Goal: Task Accomplishment & Management: Use online tool/utility

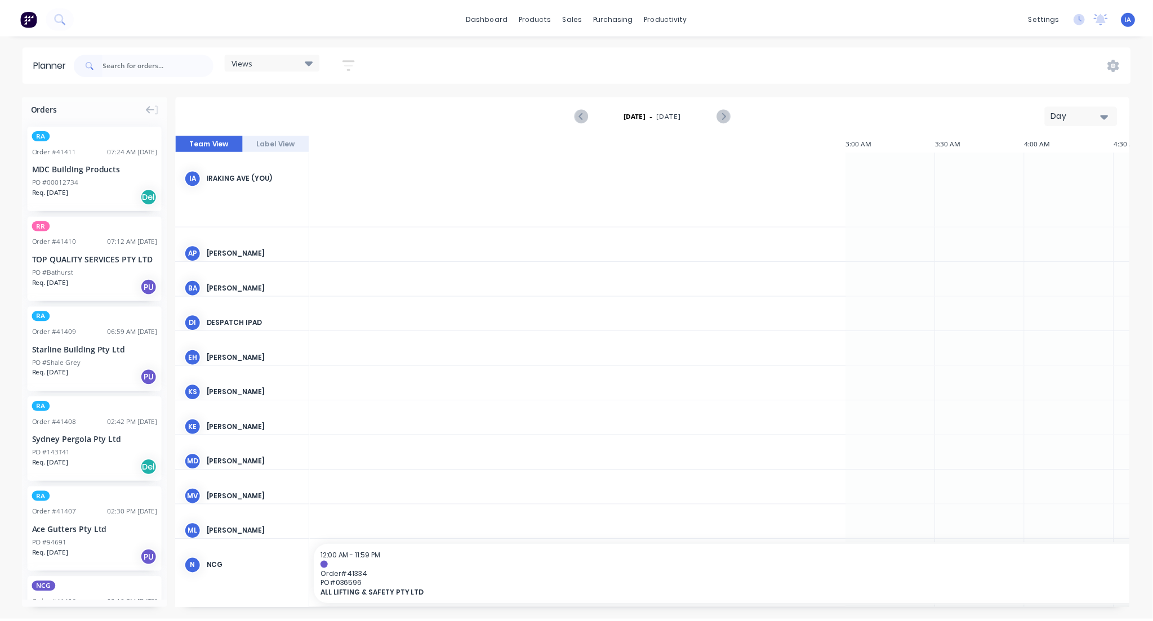
scroll to position [0, 1262]
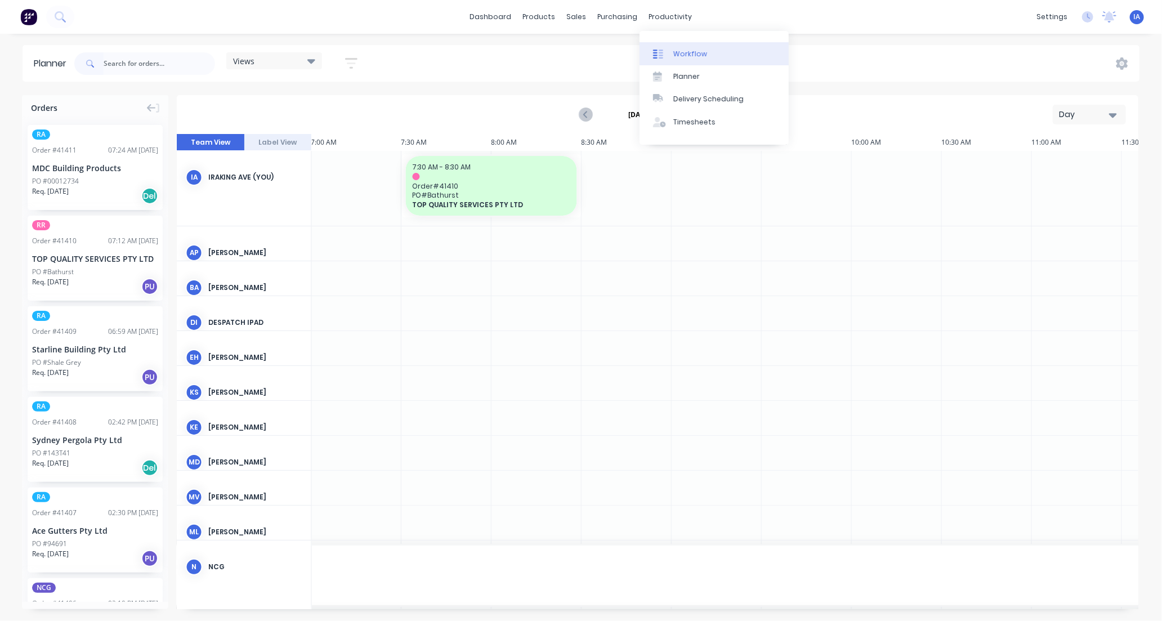
click at [694, 52] on div "Workflow" at bounding box center [691, 54] width 34 height 10
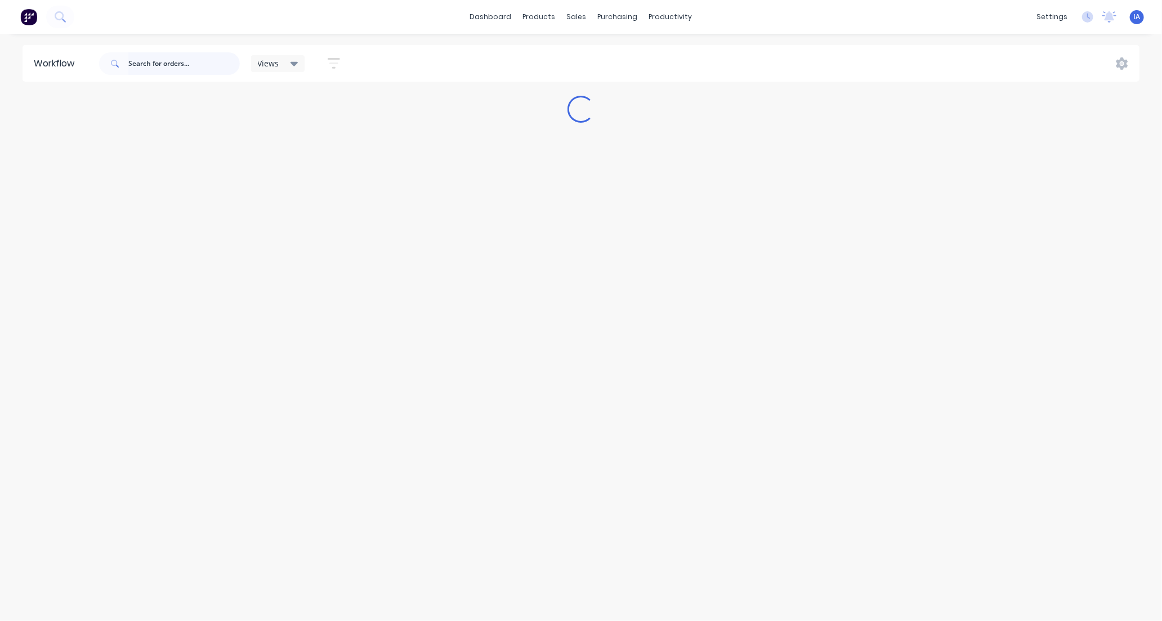
click at [175, 65] on input "text" at bounding box center [184, 63] width 112 height 23
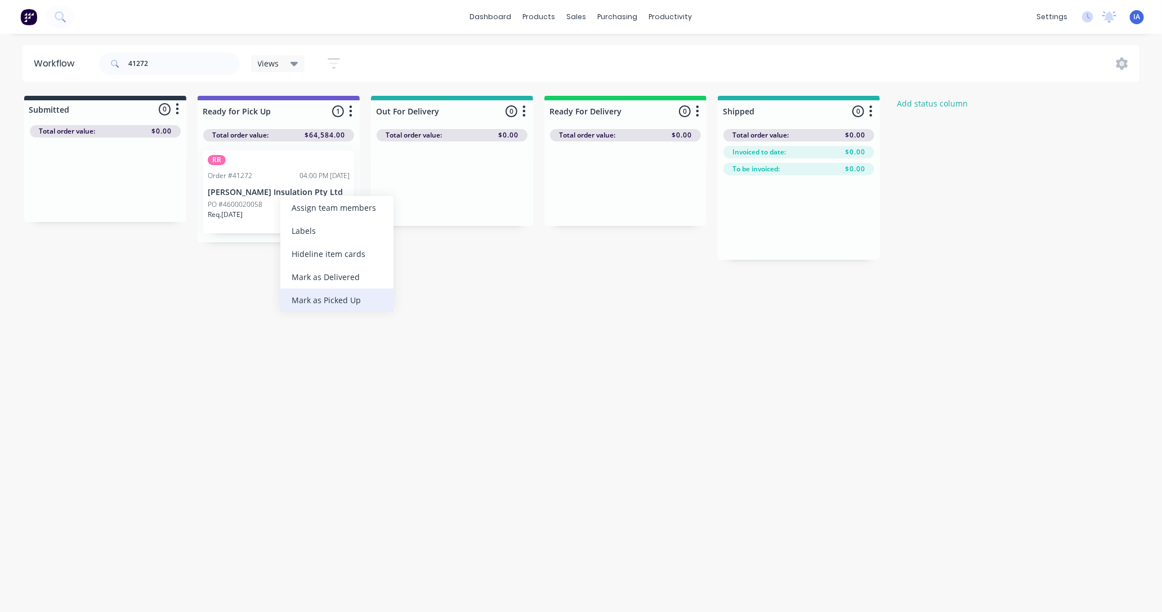
click at [347, 301] on div "Mark as Picked Up" at bounding box center [336, 299] width 113 height 23
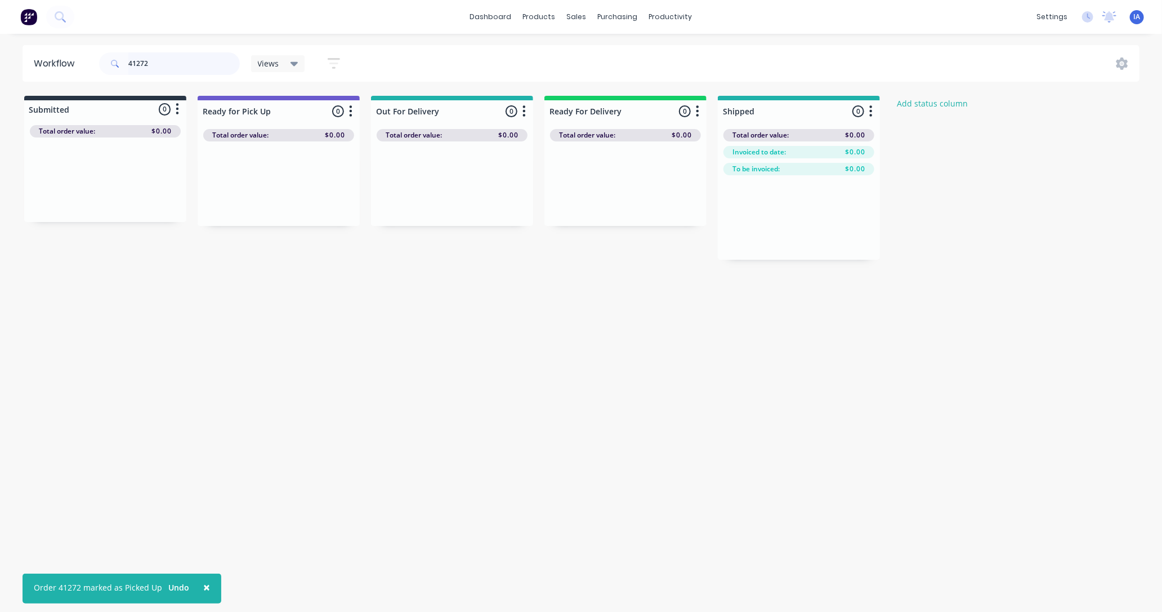
click at [170, 64] on input "41272" at bounding box center [184, 63] width 112 height 23
type input "4"
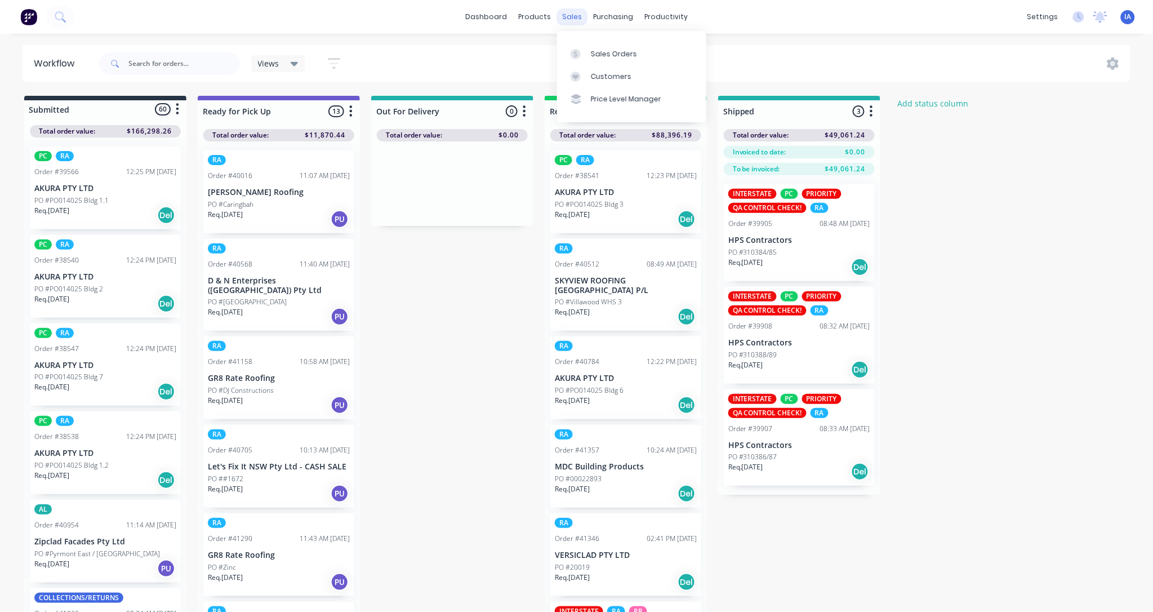
click at [578, 15] on div "sales" at bounding box center [571, 16] width 31 height 17
click at [604, 52] on div "Sales Orders" at bounding box center [614, 54] width 46 height 10
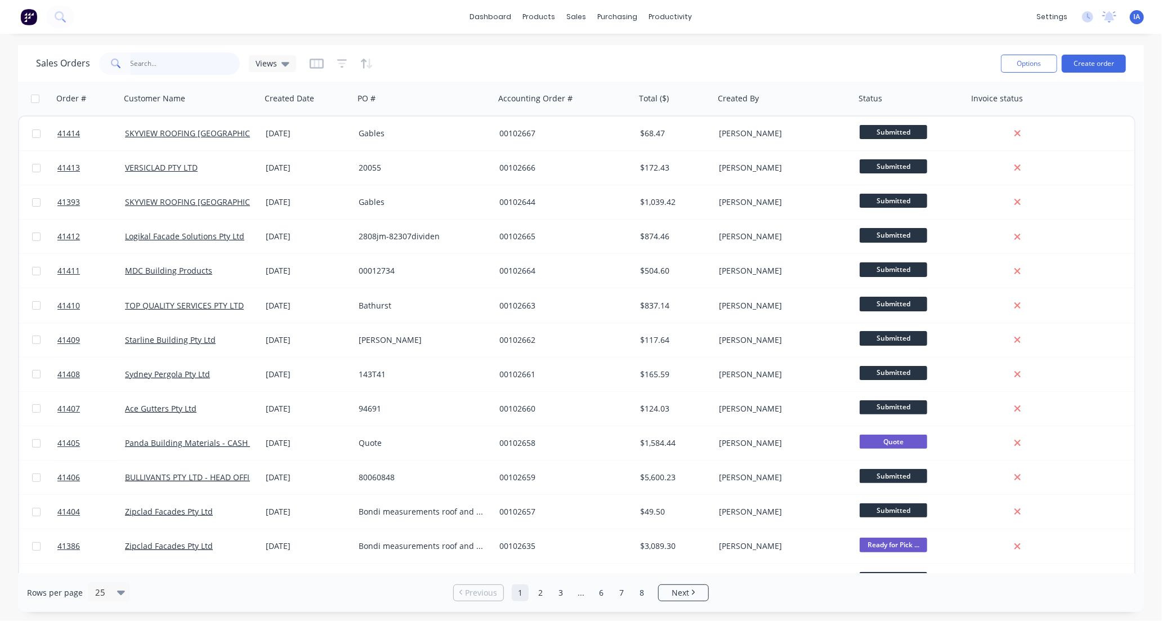
click at [150, 61] on input "text" at bounding box center [186, 63] width 110 height 23
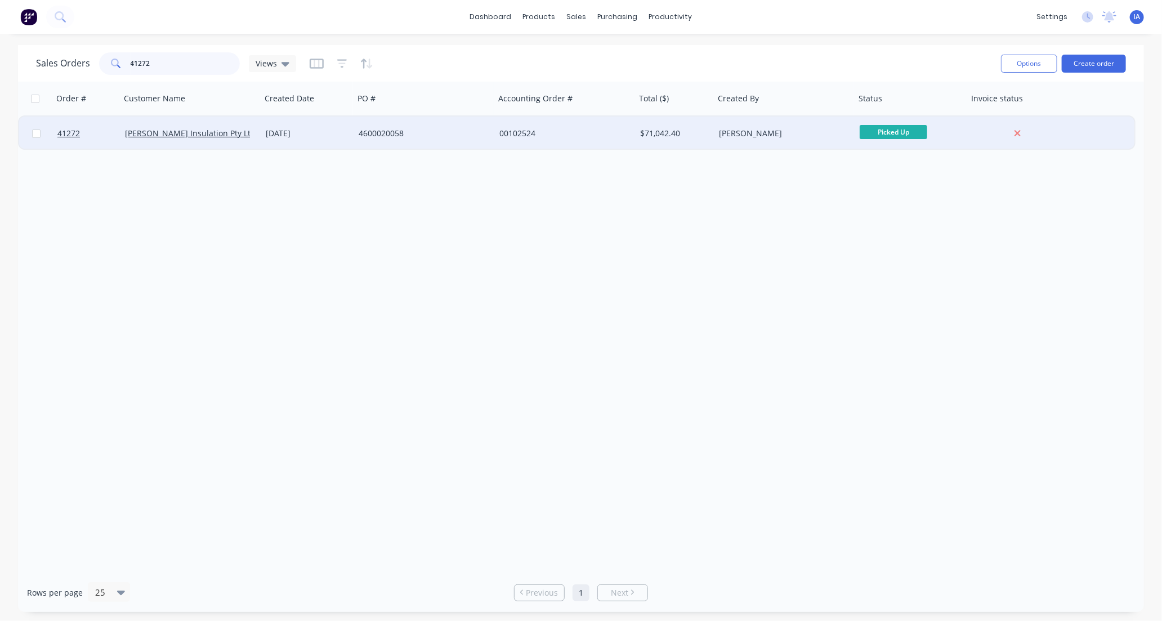
type input "41272"
click at [190, 147] on div "[PERSON_NAME] Insulation Pty Ltd" at bounding box center [191, 134] width 141 height 34
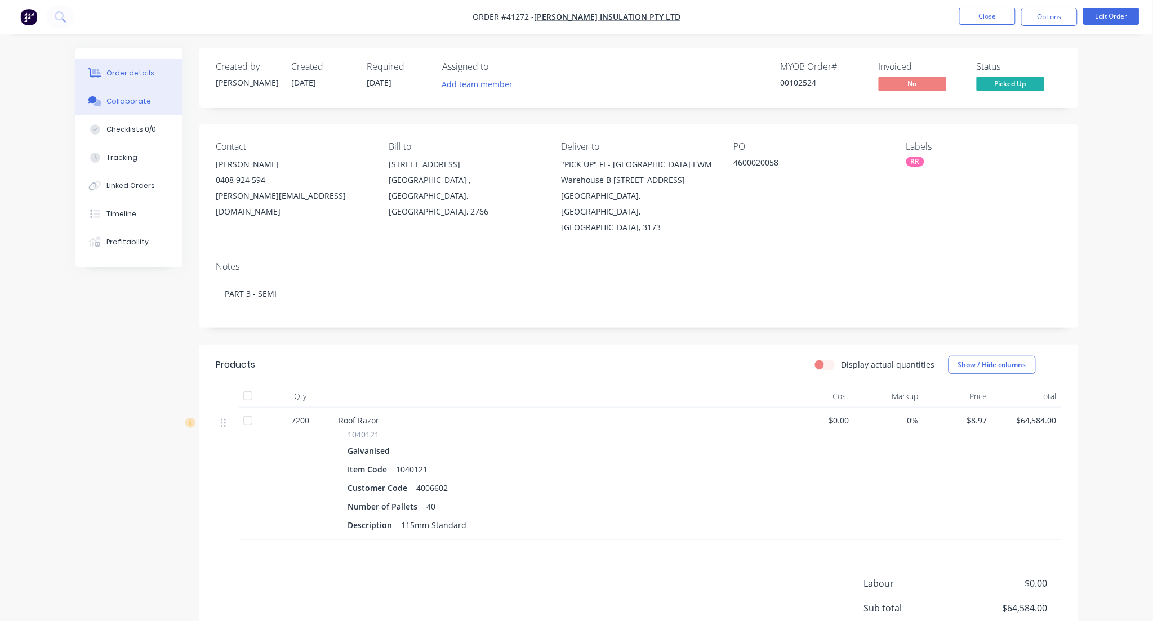
click at [132, 94] on button "Collaborate" at bounding box center [128, 101] width 107 height 28
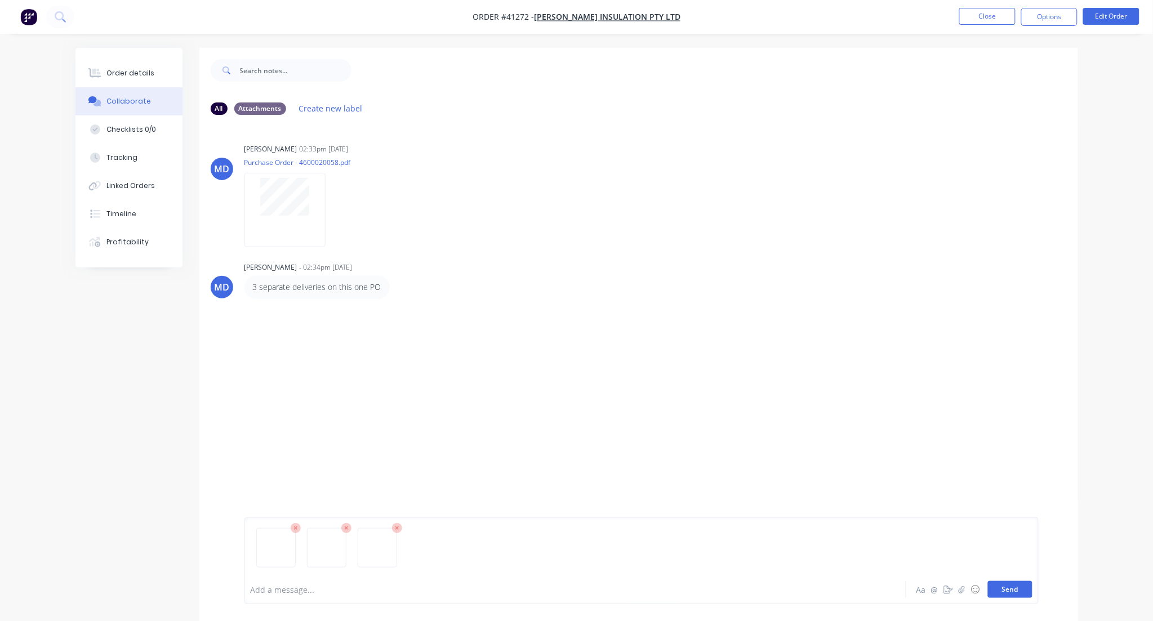
click at [1009, 587] on button "Send" at bounding box center [1010, 589] width 44 height 17
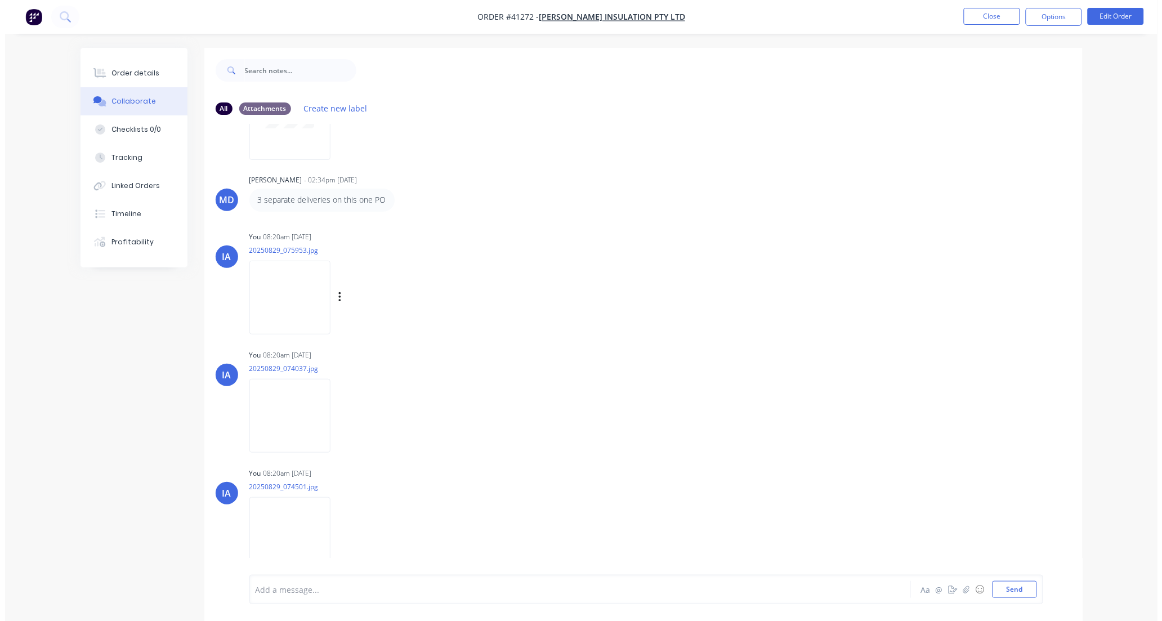
scroll to position [88, 0]
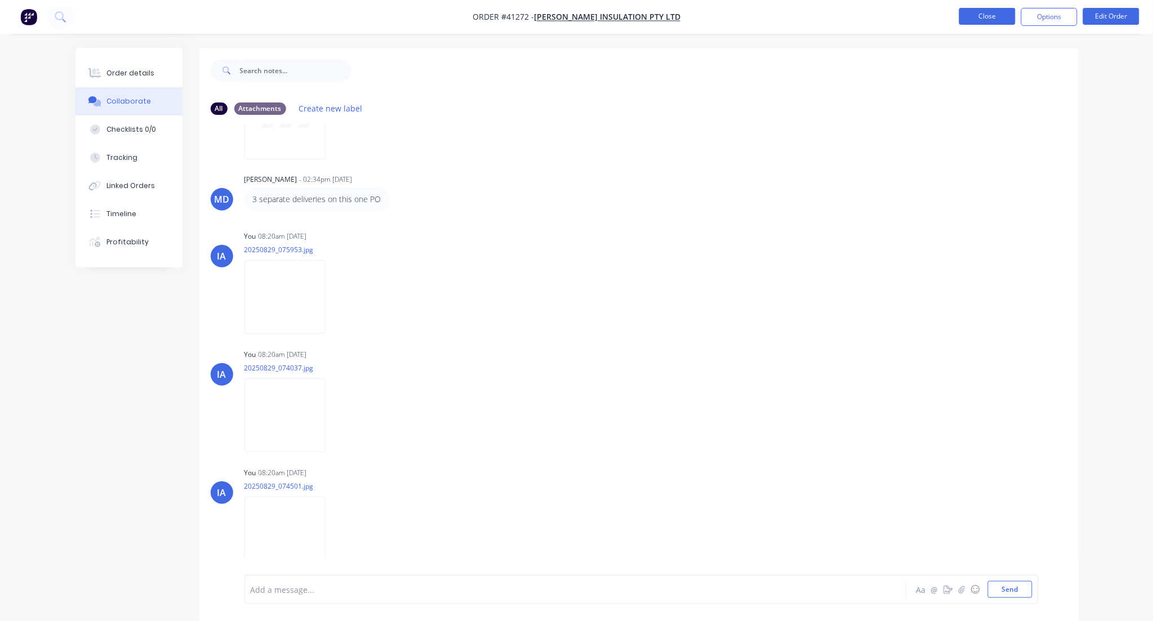
click at [989, 15] on button "Close" at bounding box center [987, 16] width 56 height 17
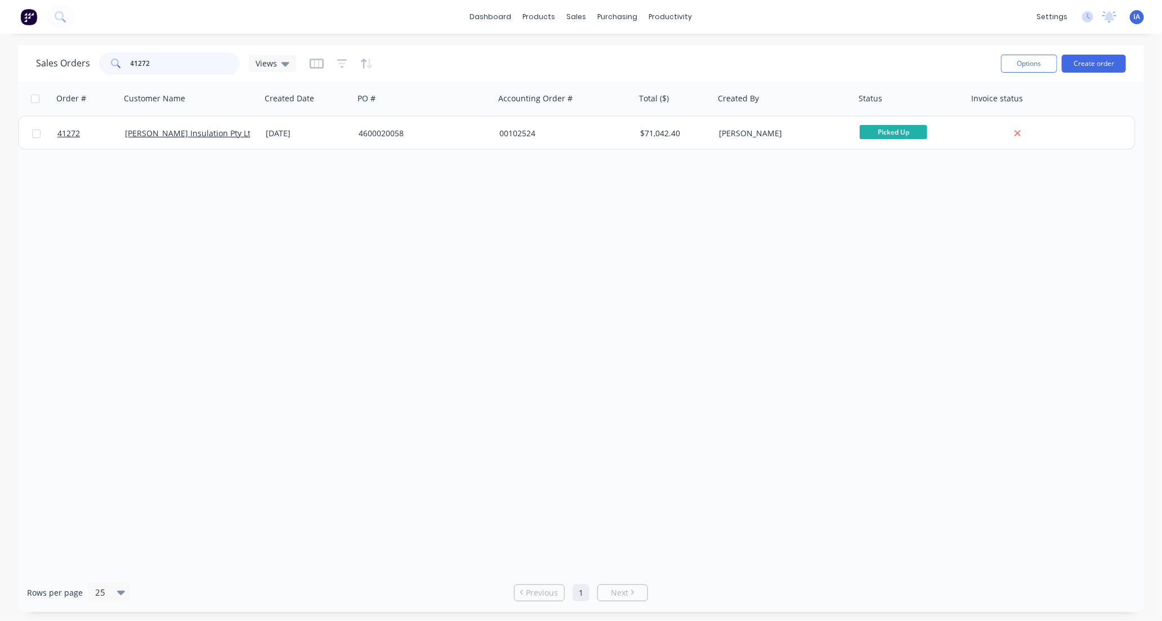
click at [159, 60] on input "41272" at bounding box center [186, 63] width 110 height 23
type input "4"
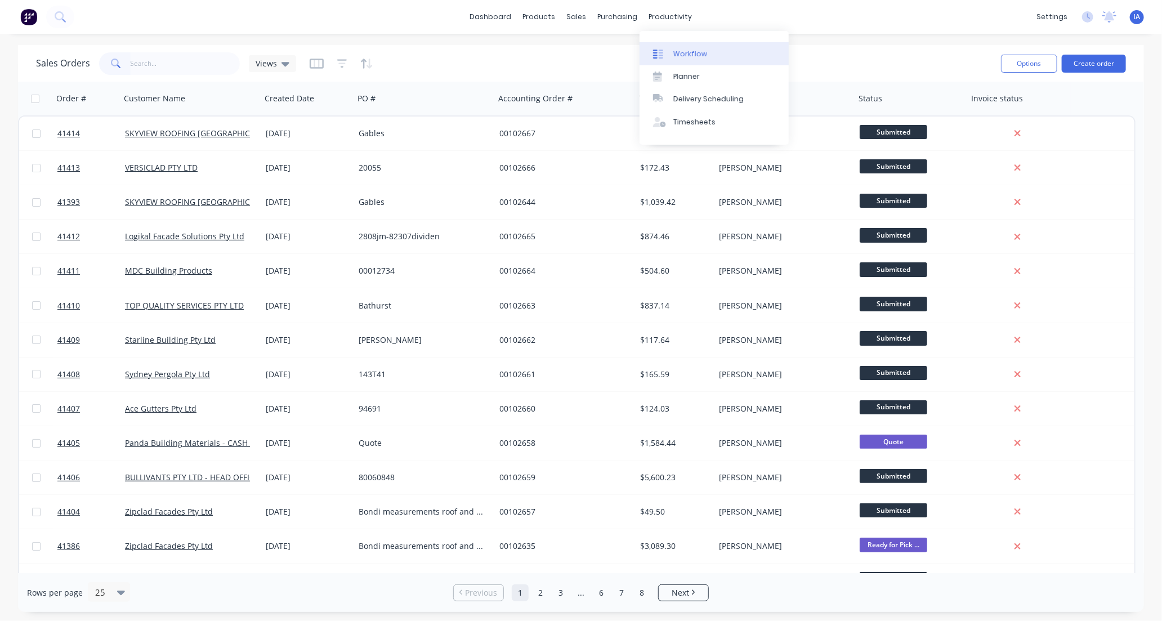
click at [724, 54] on link "Workflow" at bounding box center [714, 53] width 149 height 23
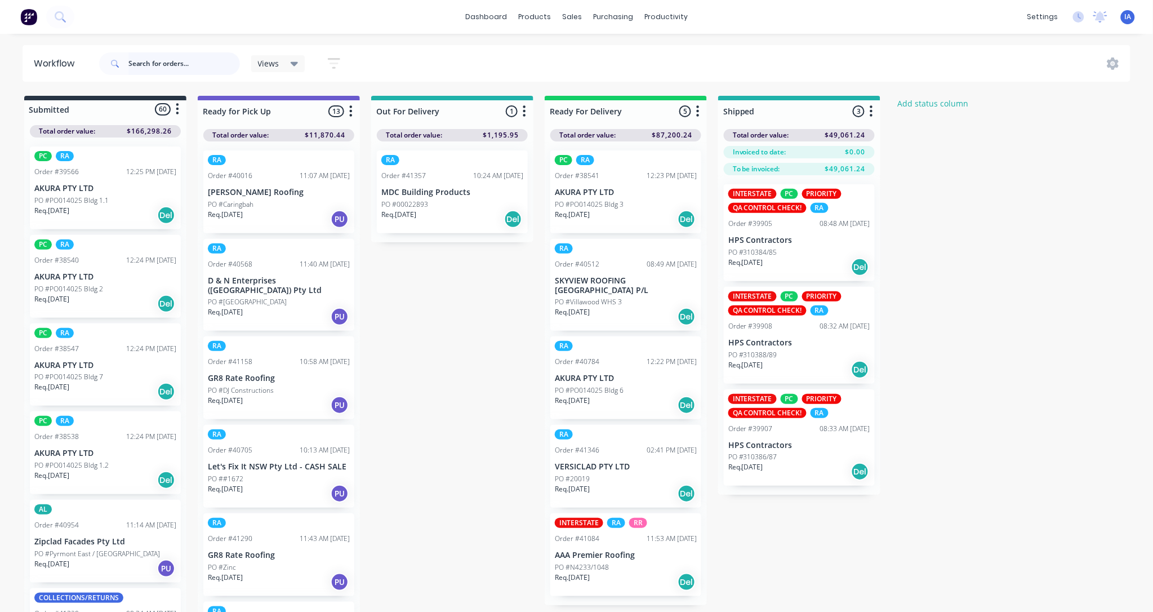
click at [184, 60] on input "text" at bounding box center [184, 63] width 112 height 23
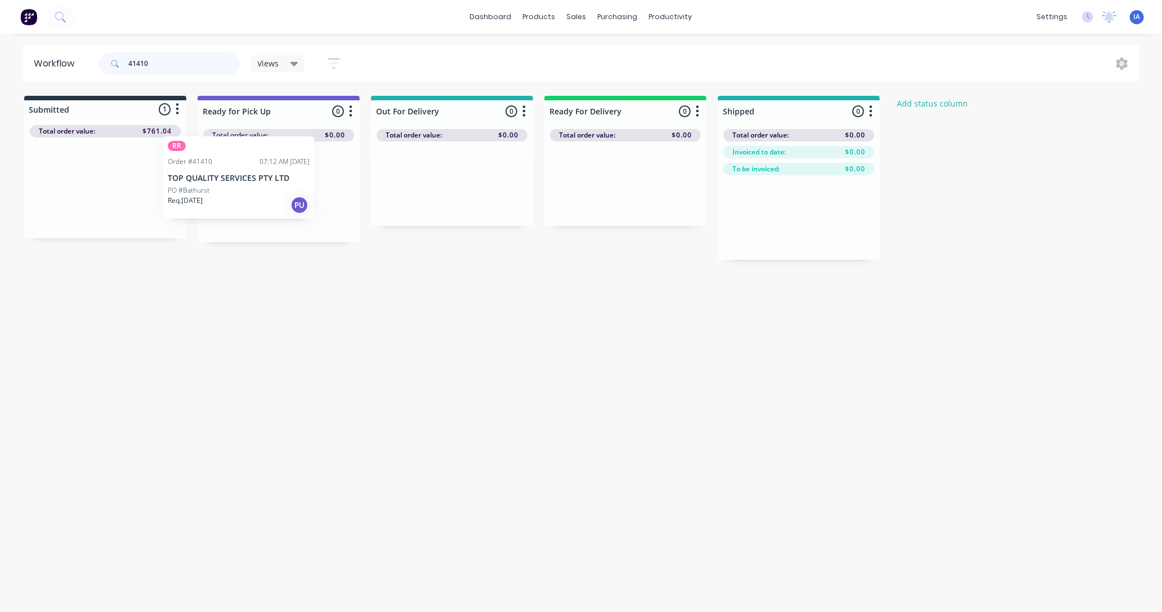
drag, startPoint x: 103, startPoint y: 193, endPoint x: 246, endPoint y: 185, distance: 142.7
click at [246, 185] on div "Submitted 1 Status colour #273444 hex #273444 Save Cancel Summaries Total order…" at bounding box center [604, 178] width 1225 height 164
type input "4"
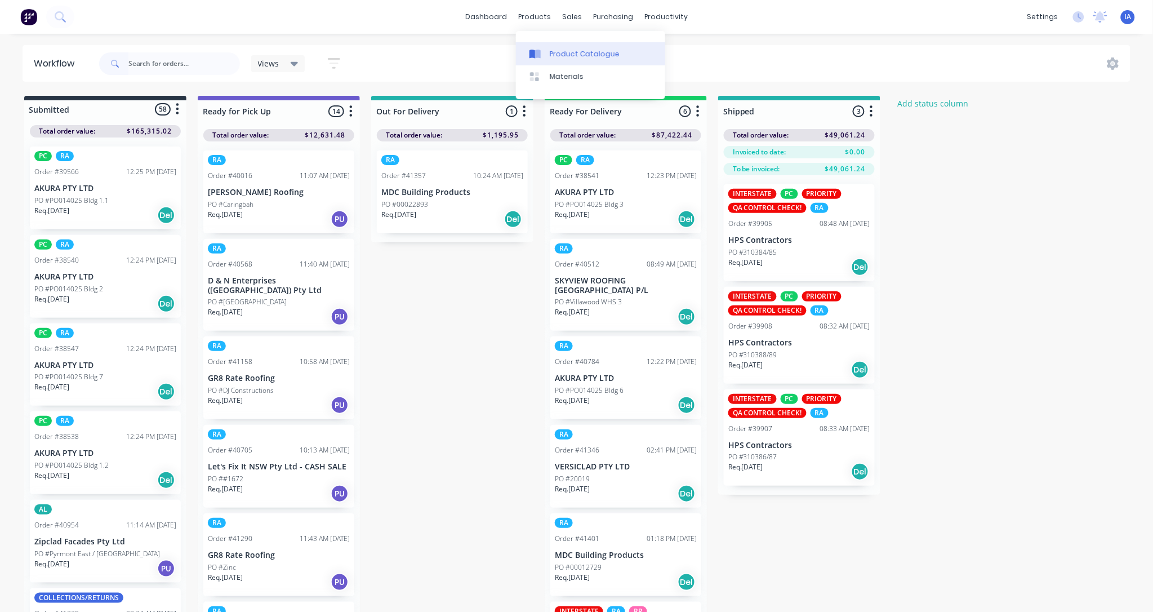
click at [569, 52] on div "Product Catalogue" at bounding box center [585, 54] width 70 height 10
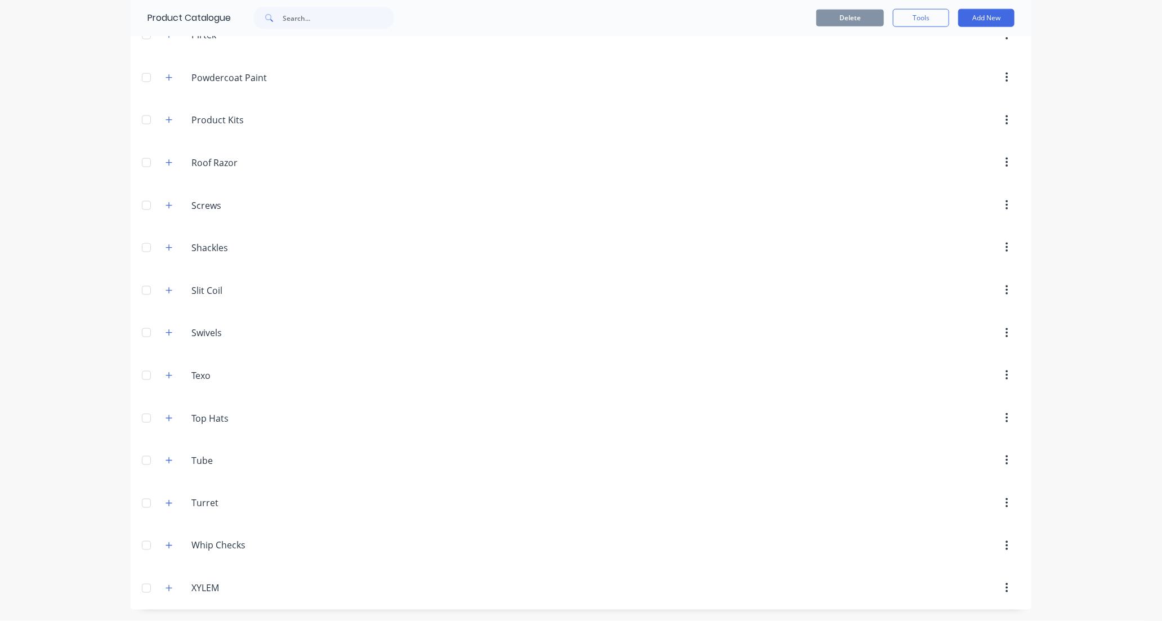
scroll to position [824, 0]
click at [166, 162] on icon "button" at bounding box center [169, 163] width 7 height 8
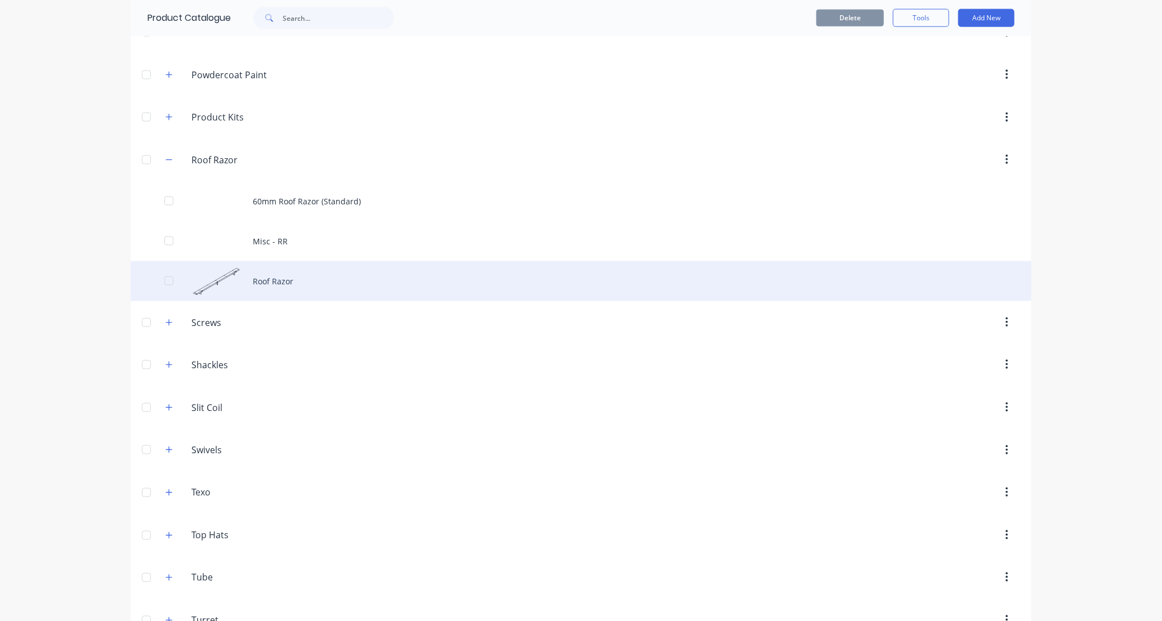
click at [369, 275] on div "Roof Razor" at bounding box center [581, 281] width 901 height 40
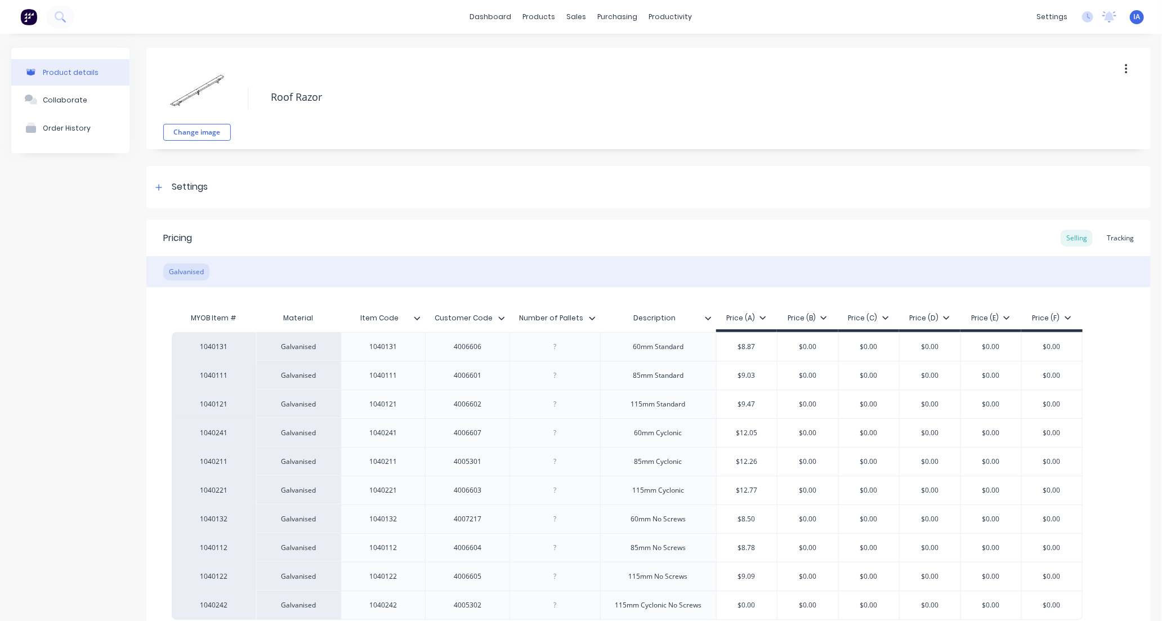
type textarea "x"
click at [1108, 237] on div "Tracking" at bounding box center [1121, 238] width 38 height 17
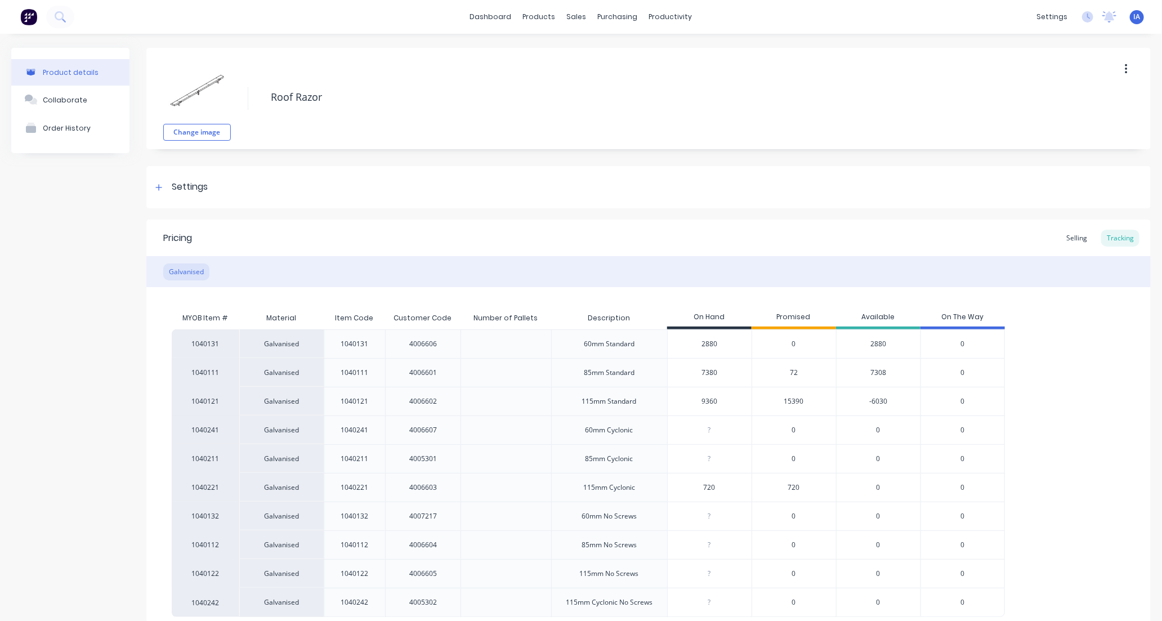
click at [707, 372] on input "7380" at bounding box center [710, 373] width 84 height 10
type input "780"
type textarea "x"
type input "70"
type textarea "x"
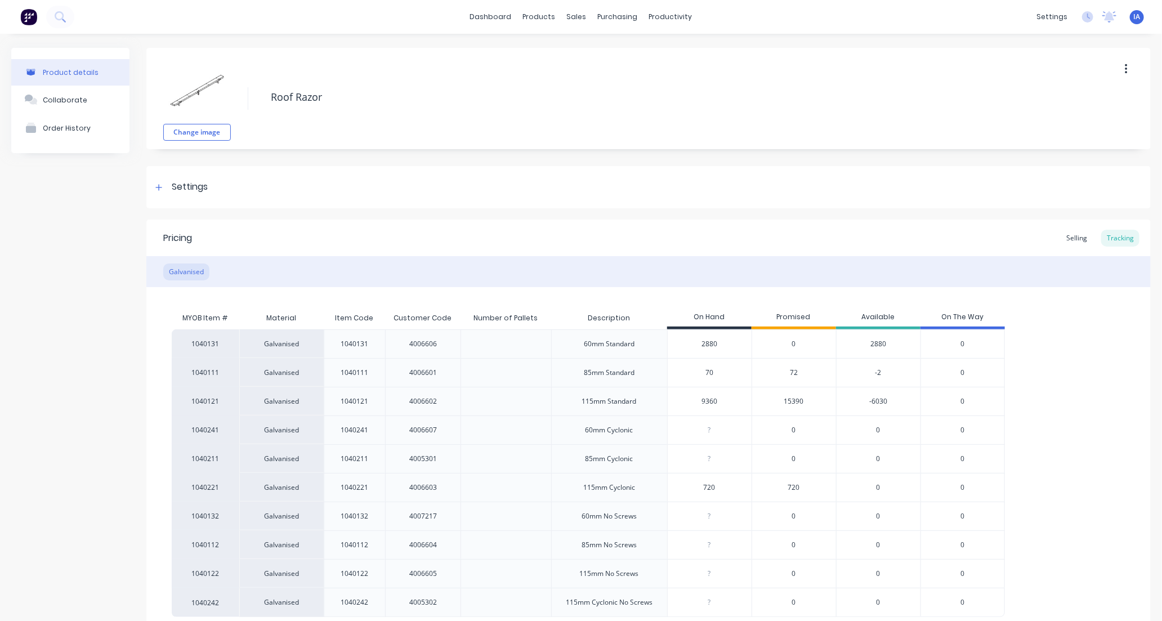
type input "7"
type textarea "x"
type input "72"
type textarea "x"
type input "727"
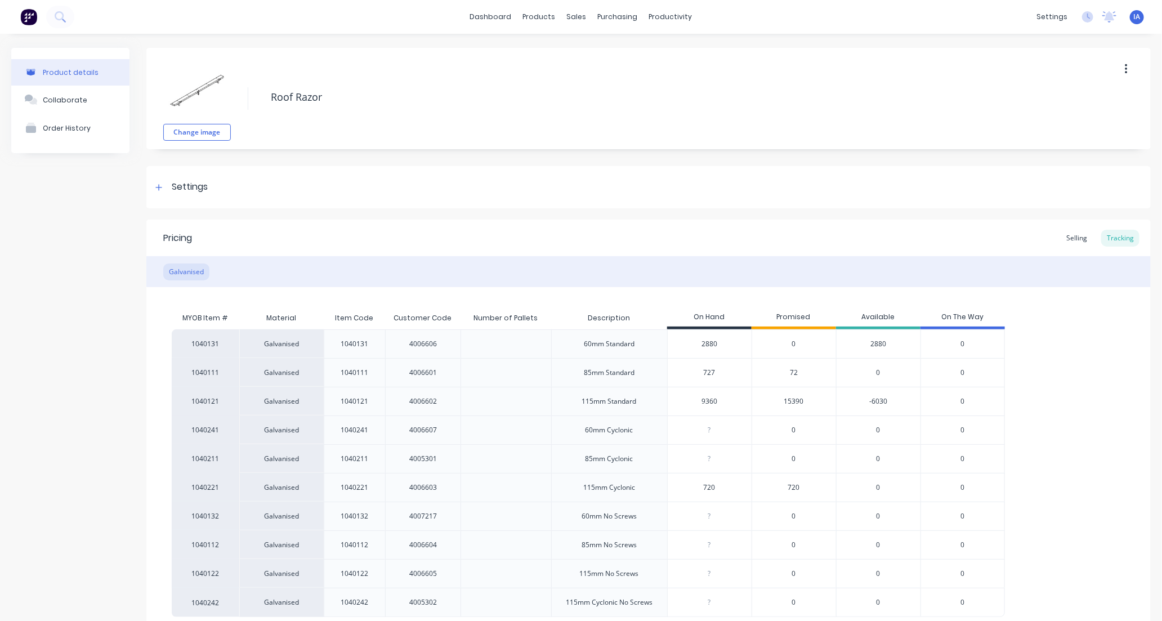
type textarea "x"
type input "7272"
type textarea "x"
type input "7272"
click at [1067, 400] on div "1040131 Galvanised 1040131 4006606 60mm Standard 2880 0 2880 0 1040111 Galvanis…" at bounding box center [649, 473] width 954 height 288
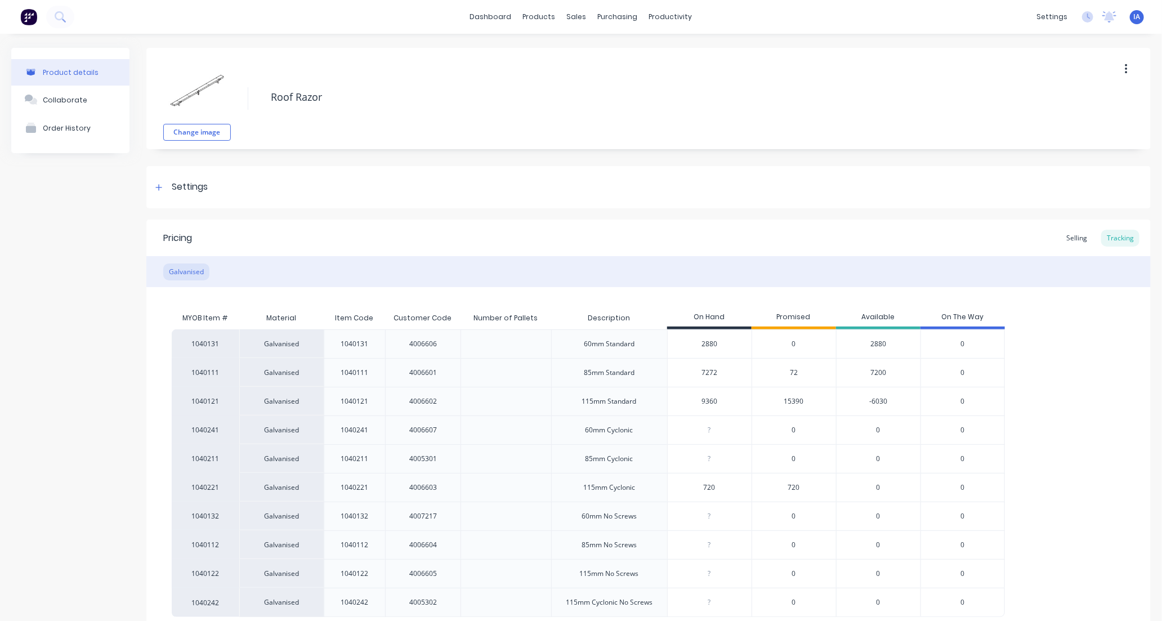
click at [694, 400] on input "9360" at bounding box center [710, 401] width 84 height 10
type input "60"
type textarea "x"
type input "0"
type textarea "x"
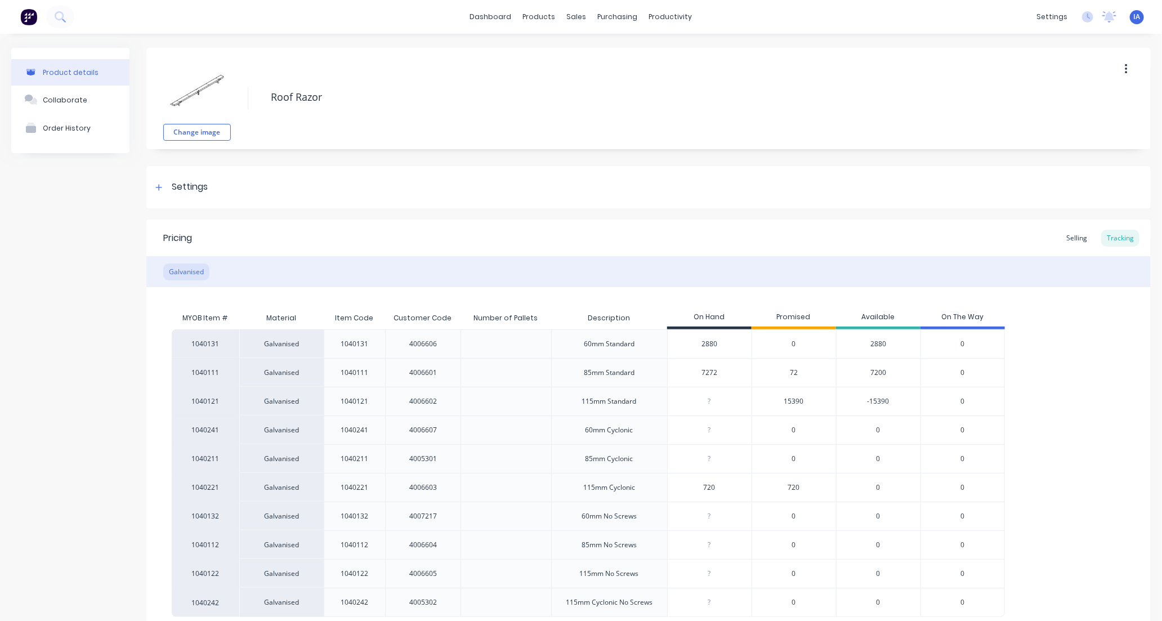
type textarea "x"
type input "1"
type textarea "x"
type input "10"
type textarea "x"
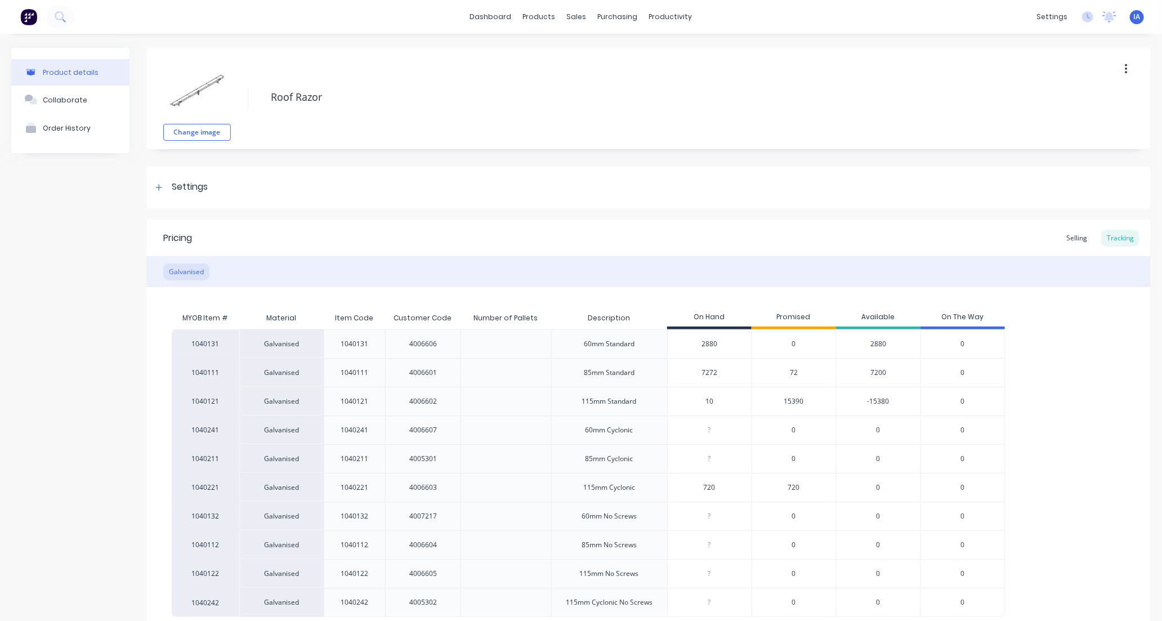
type input "100"
type textarea "x"
type input "10080"
type textarea "x"
type input "10080"
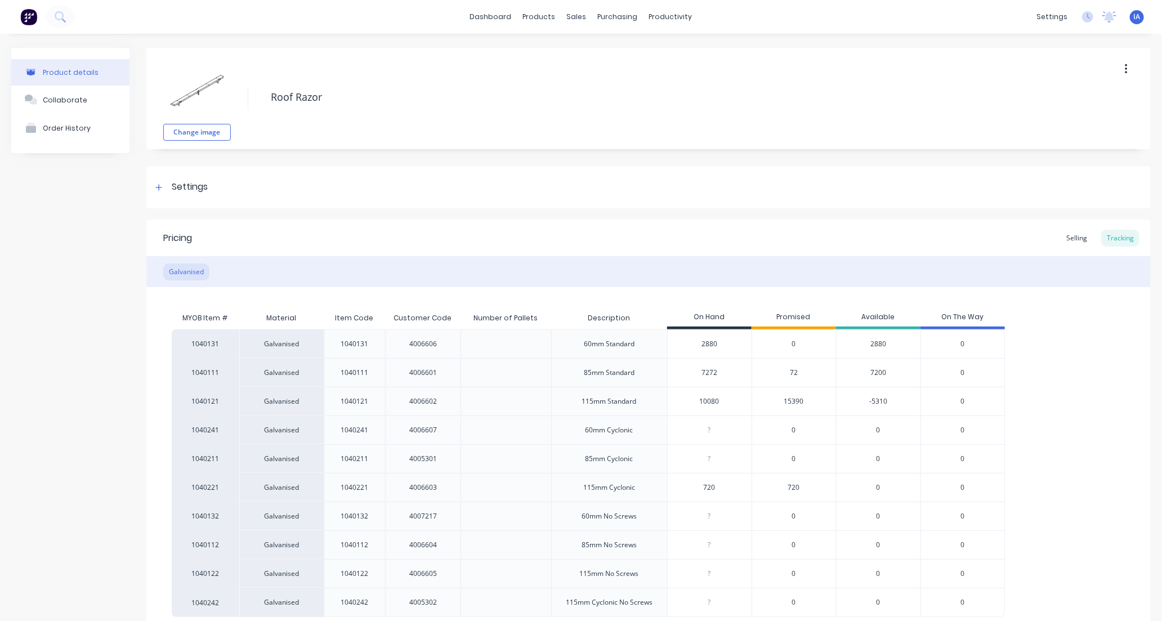
click at [1059, 384] on div "1040131 Galvanised 1040131 4006606 60mm Standard 2880 0 2880 0 1040111 Galvanis…" at bounding box center [649, 473] width 954 height 288
click at [1078, 414] on div "1040131 Galvanised 1040131 4006606 60mm Standard 2880 0 2880 0 1040111 Galvanis…" at bounding box center [649, 473] width 954 height 288
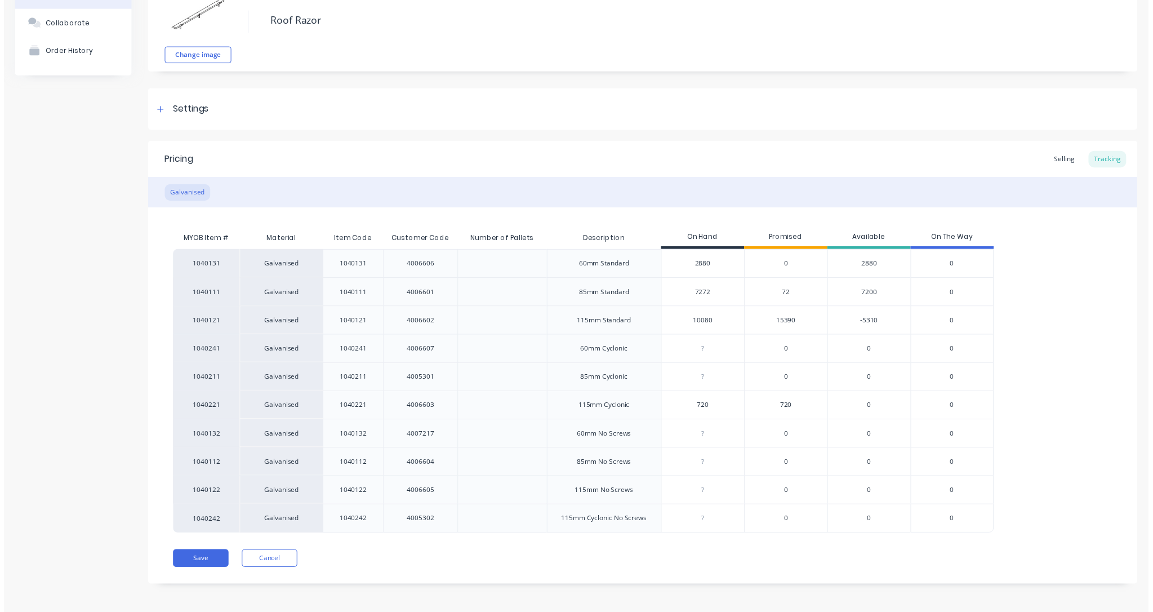
scroll to position [79, 0]
click at [193, 565] on button "Save" at bounding box center [200, 564] width 56 height 18
type textarea "x"
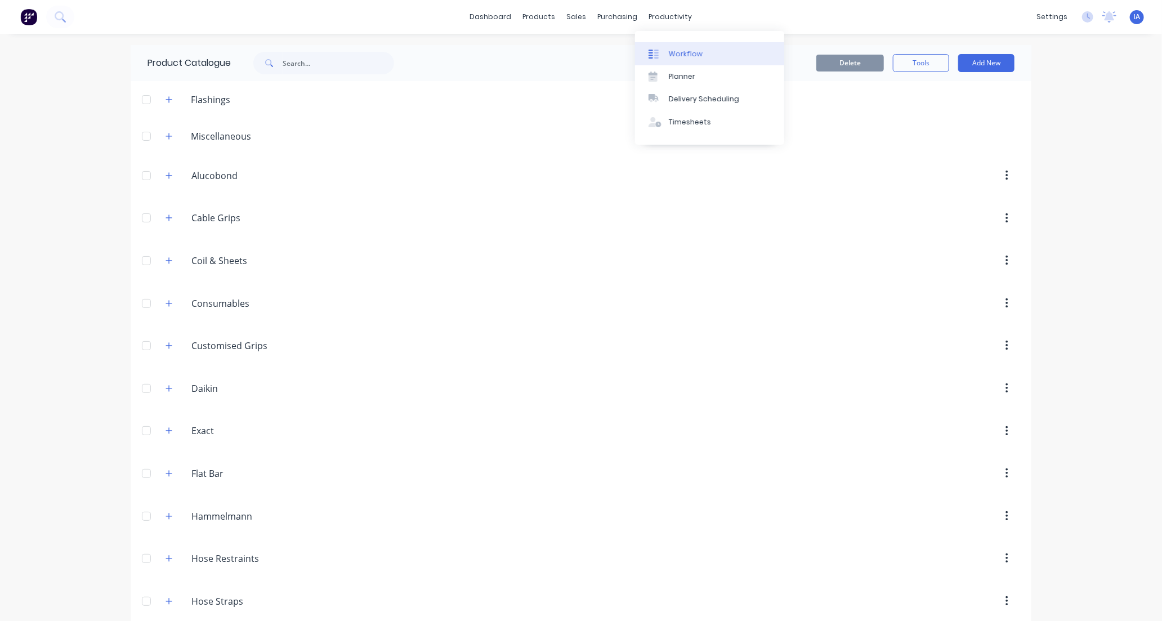
click at [688, 51] on div "Workflow" at bounding box center [686, 54] width 34 height 10
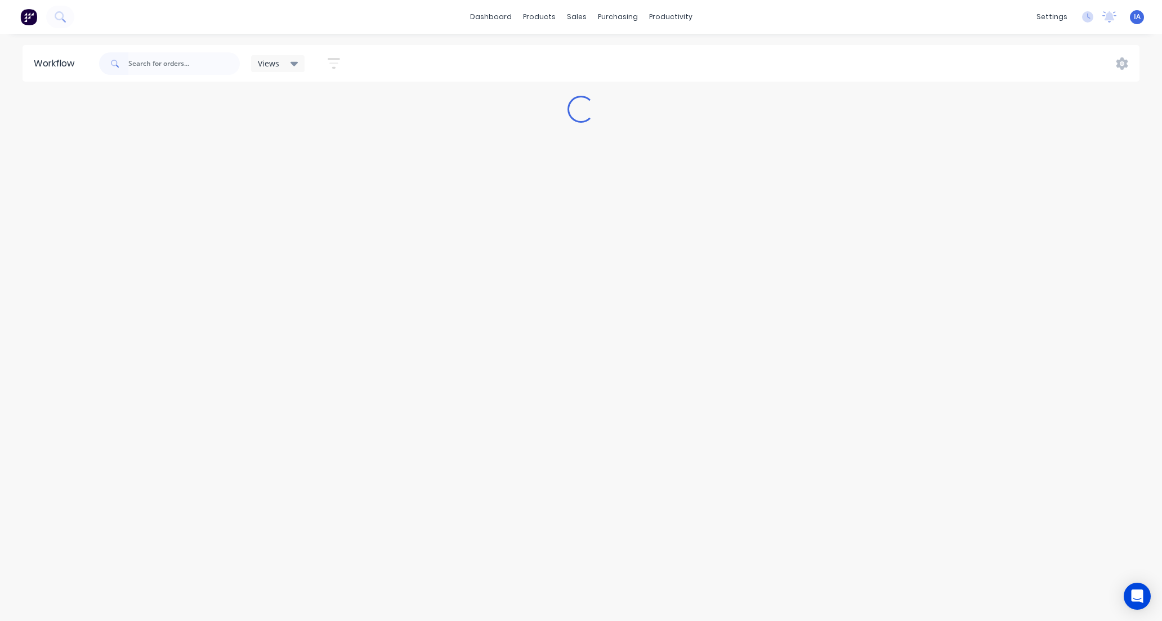
click at [180, 66] on input "text" at bounding box center [184, 63] width 112 height 23
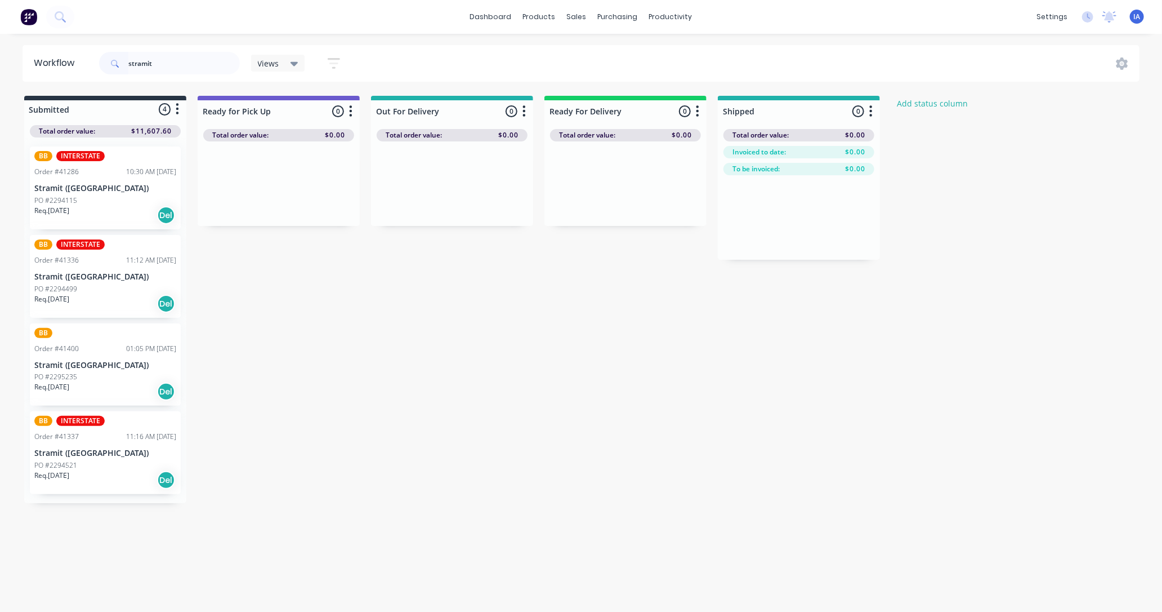
type input "stramit"
